Goal: Transaction & Acquisition: Obtain resource

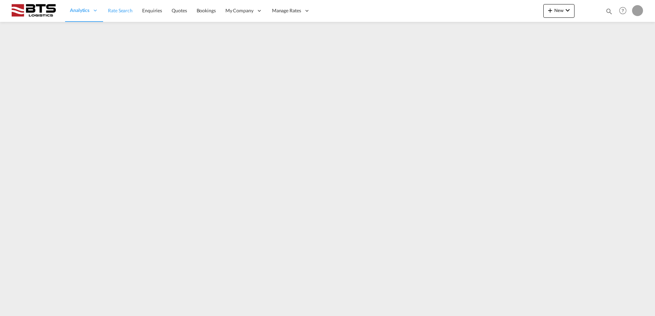
click at [114, 8] on span "Rate Search" at bounding box center [120, 11] width 25 height 6
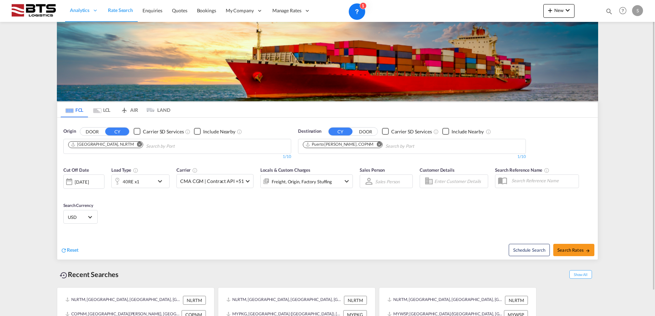
click at [376, 146] on md-icon "Remove" at bounding box center [378, 144] width 5 height 5
paste input "casablanca"
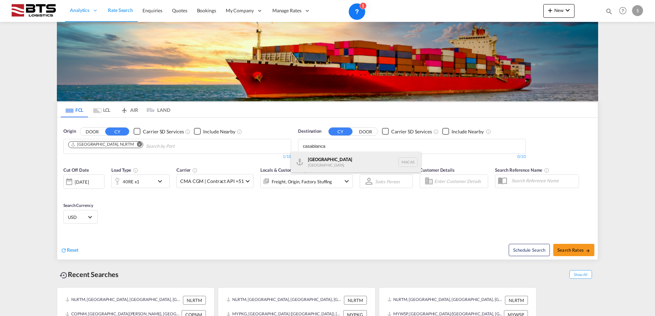
type input "casablanca"
click at [336, 161] on div "Casablanca [GEOGRAPHIC_DATA] [GEOGRAPHIC_DATA]" at bounding box center [356, 162] width 130 height 21
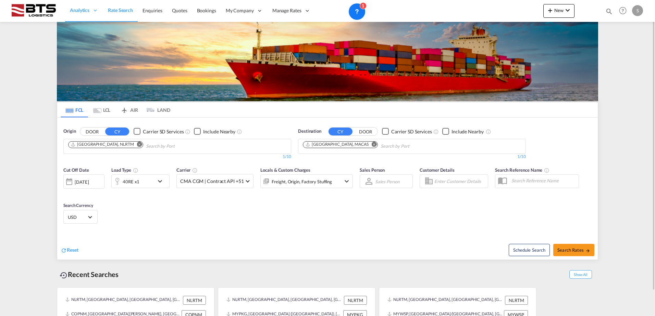
click at [136, 183] on div "40RE x1" at bounding box center [131, 182] width 17 height 10
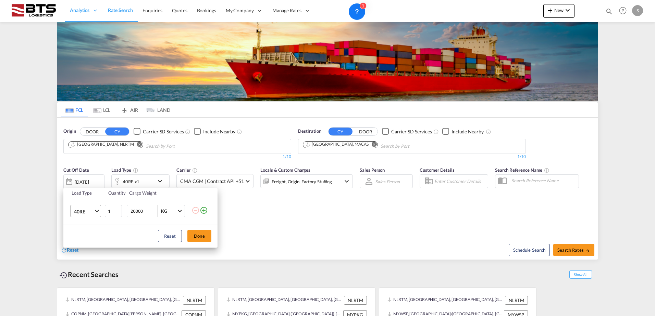
click at [95, 210] on md-select-value "40RE" at bounding box center [86, 211] width 27 height 12
click at [86, 197] on div "40HC" at bounding box center [80, 196] width 13 height 7
click at [200, 235] on button "Done" at bounding box center [199, 236] width 24 height 12
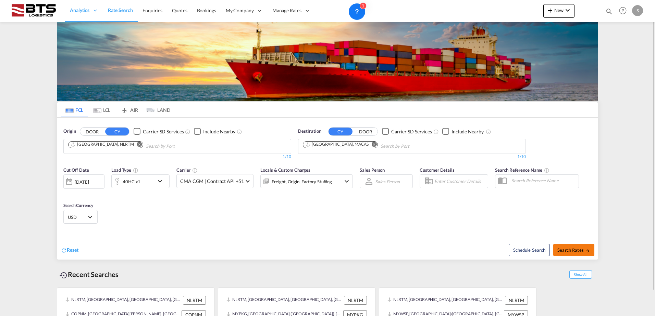
click at [585, 248] on span "Search Rates" at bounding box center [573, 250] width 33 height 5
type input "NLRTM to MACAS / [DATE]"
